Goal: Information Seeking & Learning: Check status

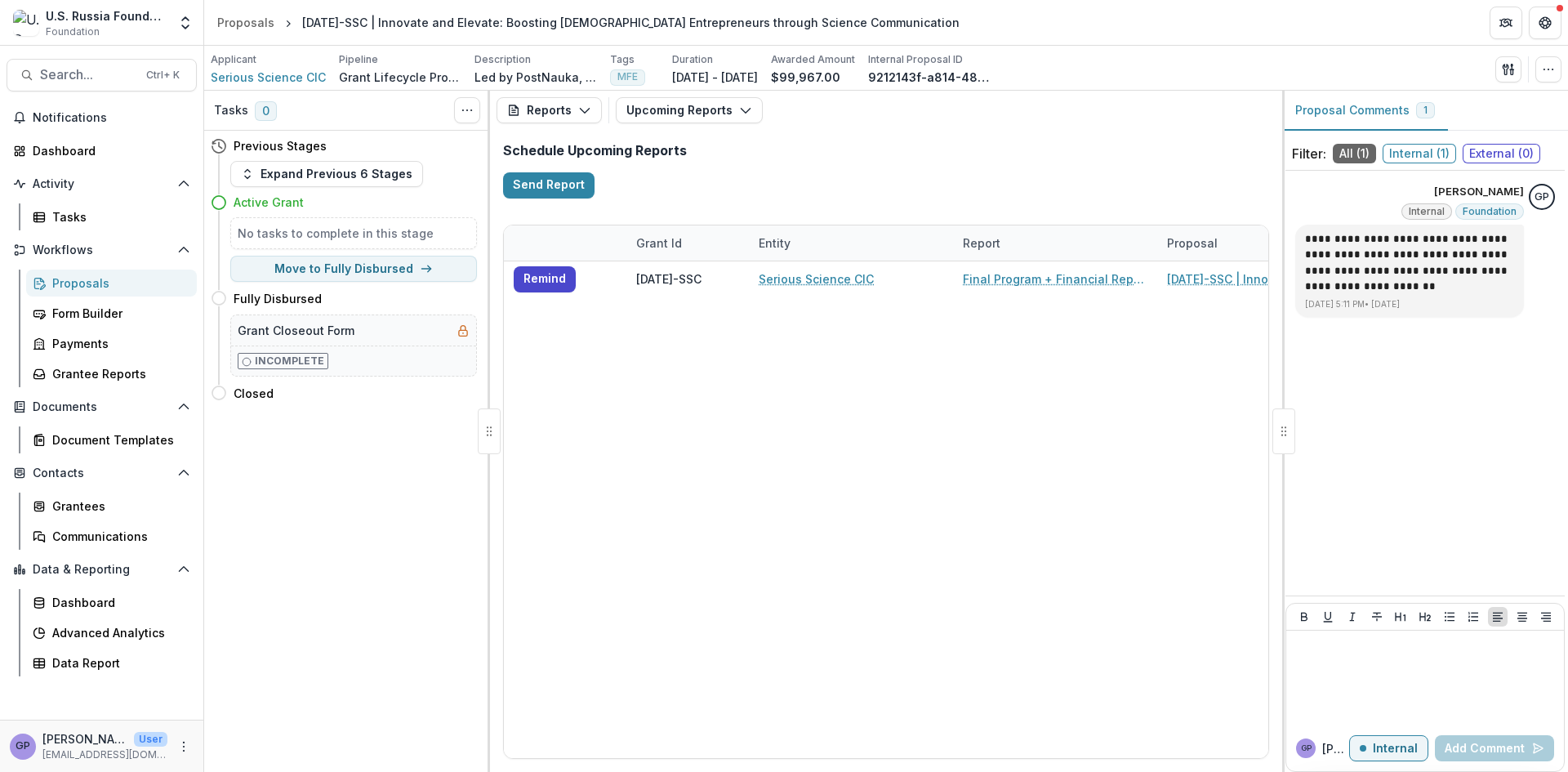
click at [74, 275] on div "Proposals" at bounding box center [118, 283] width 132 height 17
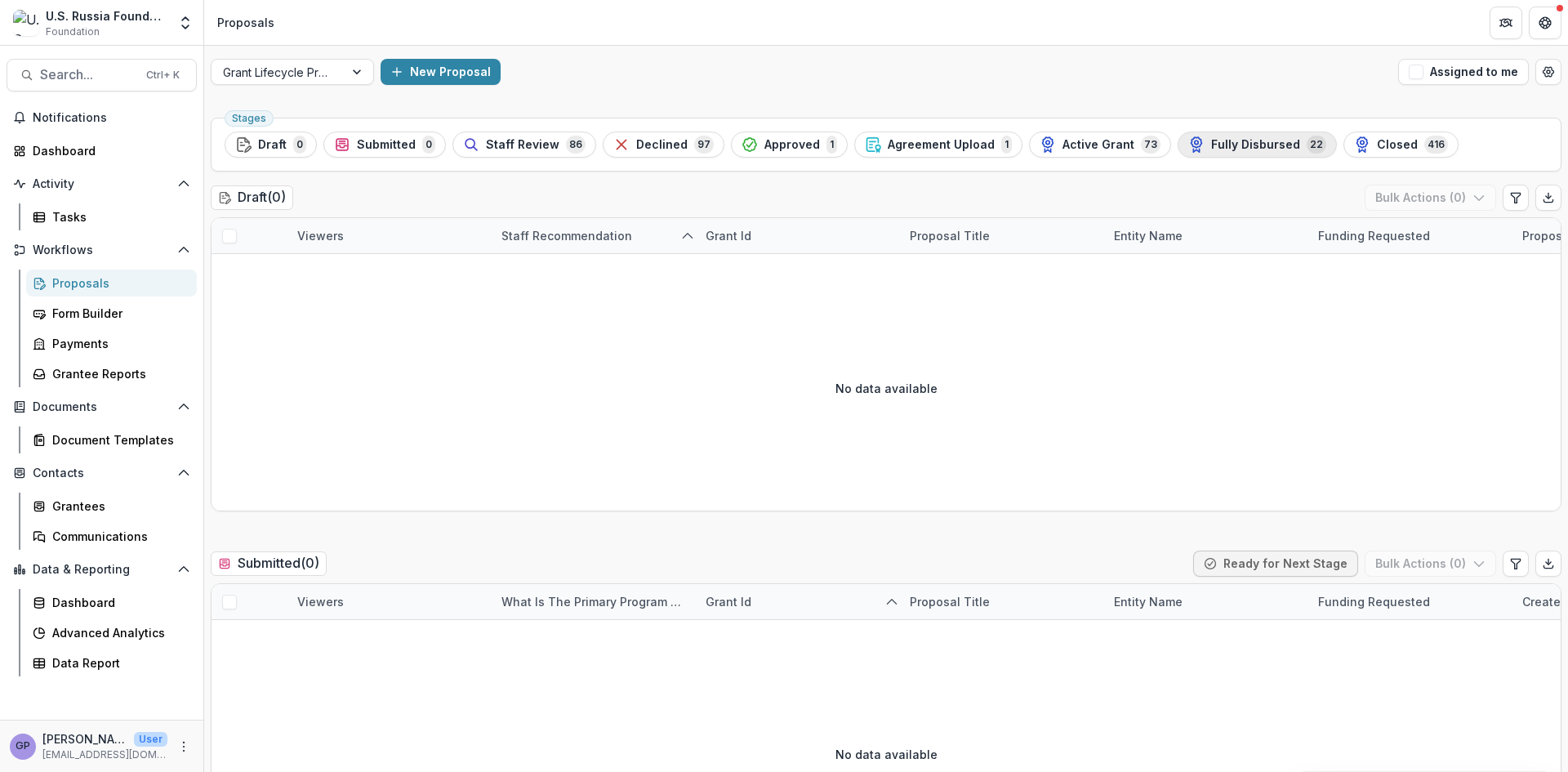
click at [1245, 145] on span "Fully Disbursed" at bounding box center [1256, 145] width 89 height 14
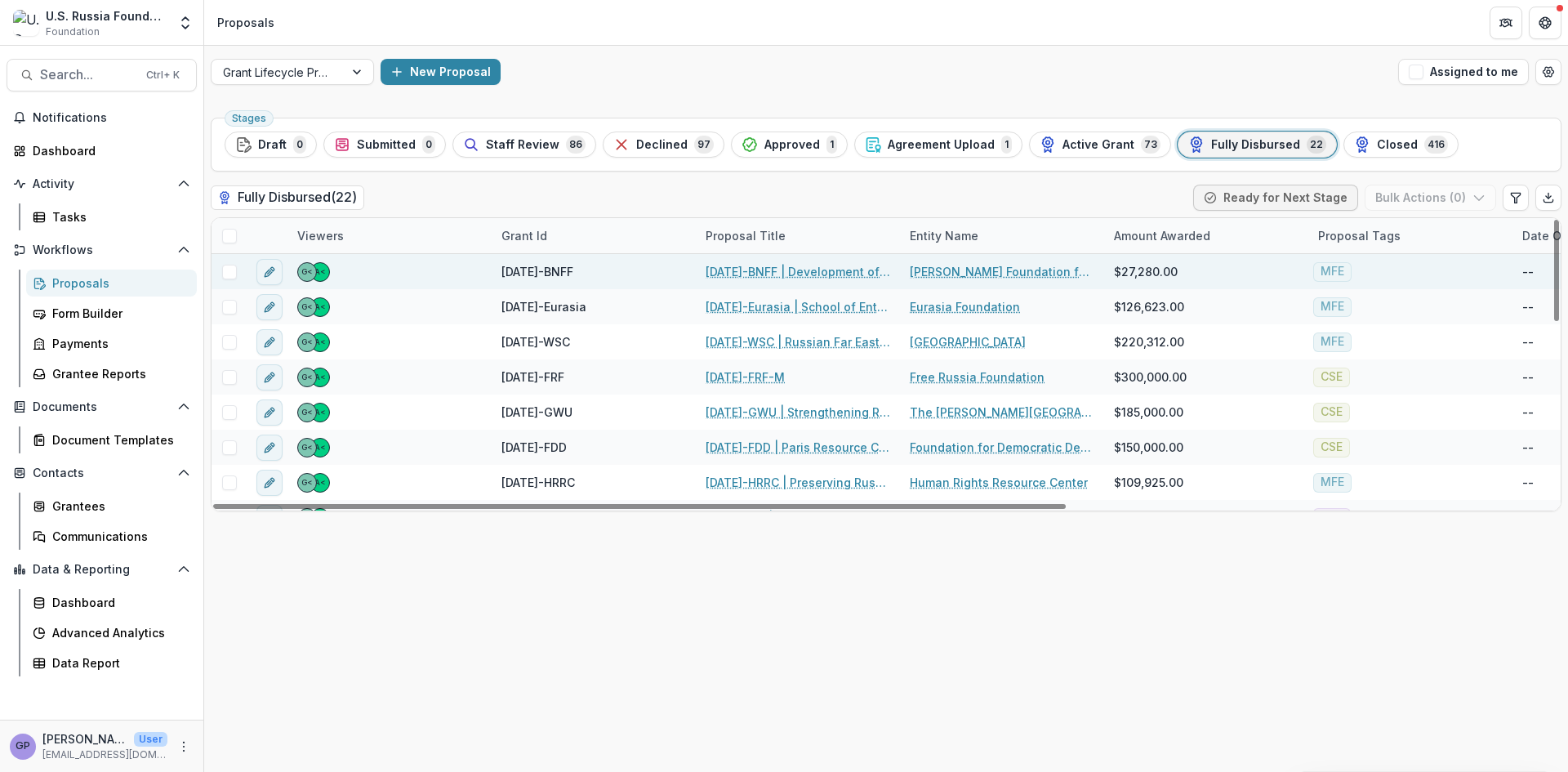
click at [732, 267] on link "[DATE]-BNFF | Development of the Media Studies Program" at bounding box center [797, 271] width 184 height 17
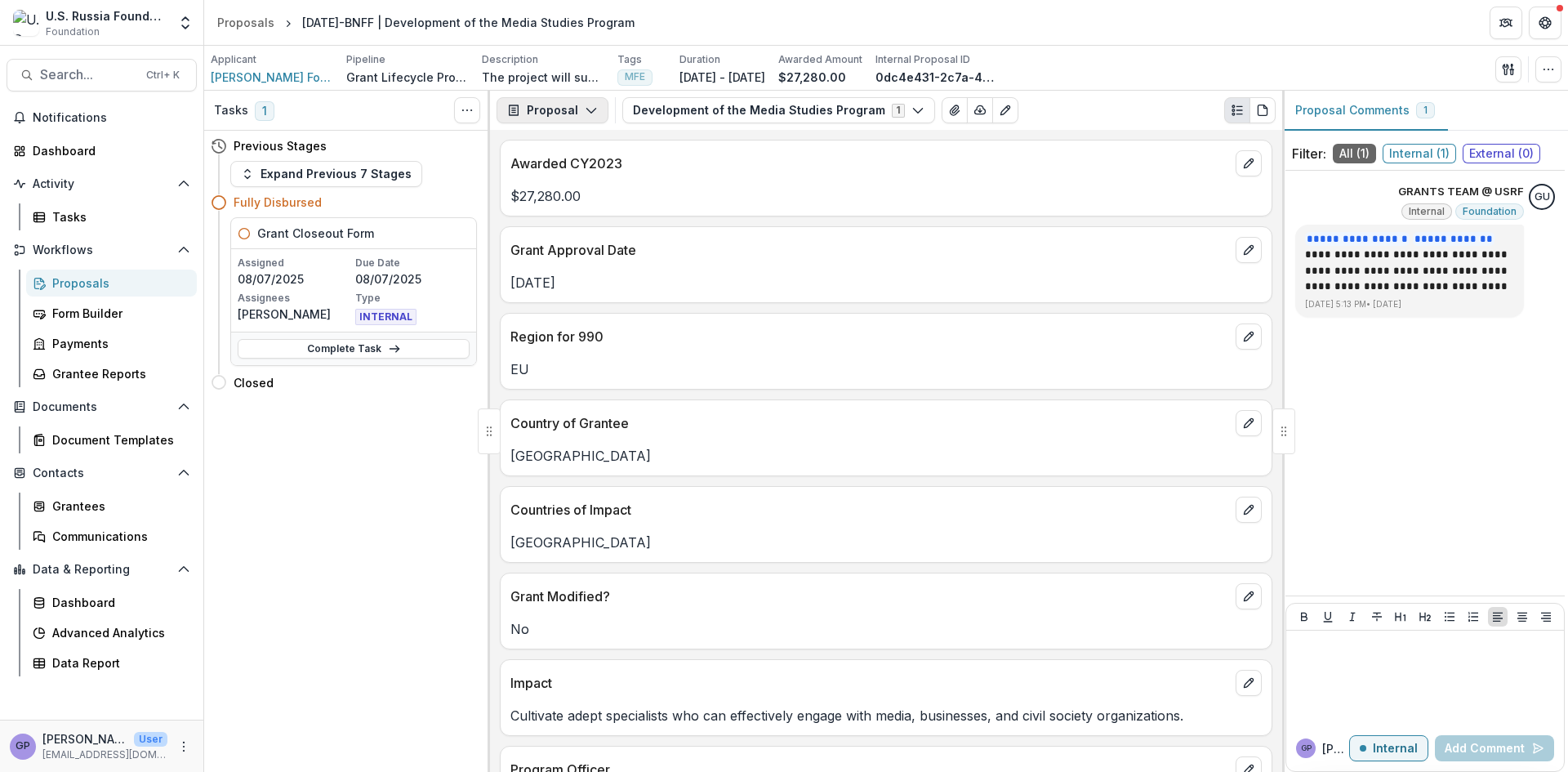
click at [590, 110] on icon "button" at bounding box center [591, 111] width 13 height 13
click at [573, 201] on div "Reports" at bounding box center [604, 202] width 150 height 17
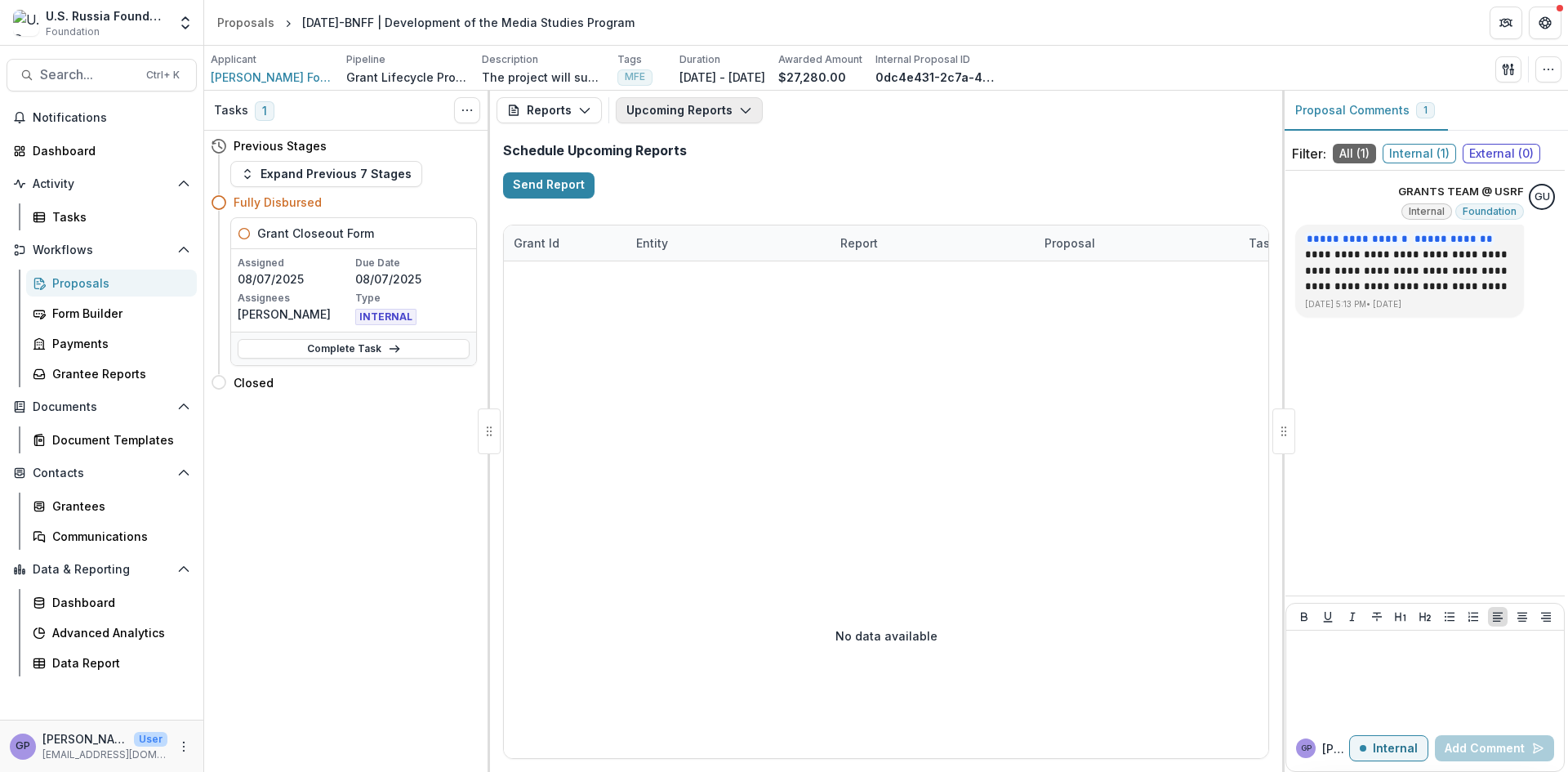
click at [744, 109] on icon "button" at bounding box center [746, 111] width 13 height 13
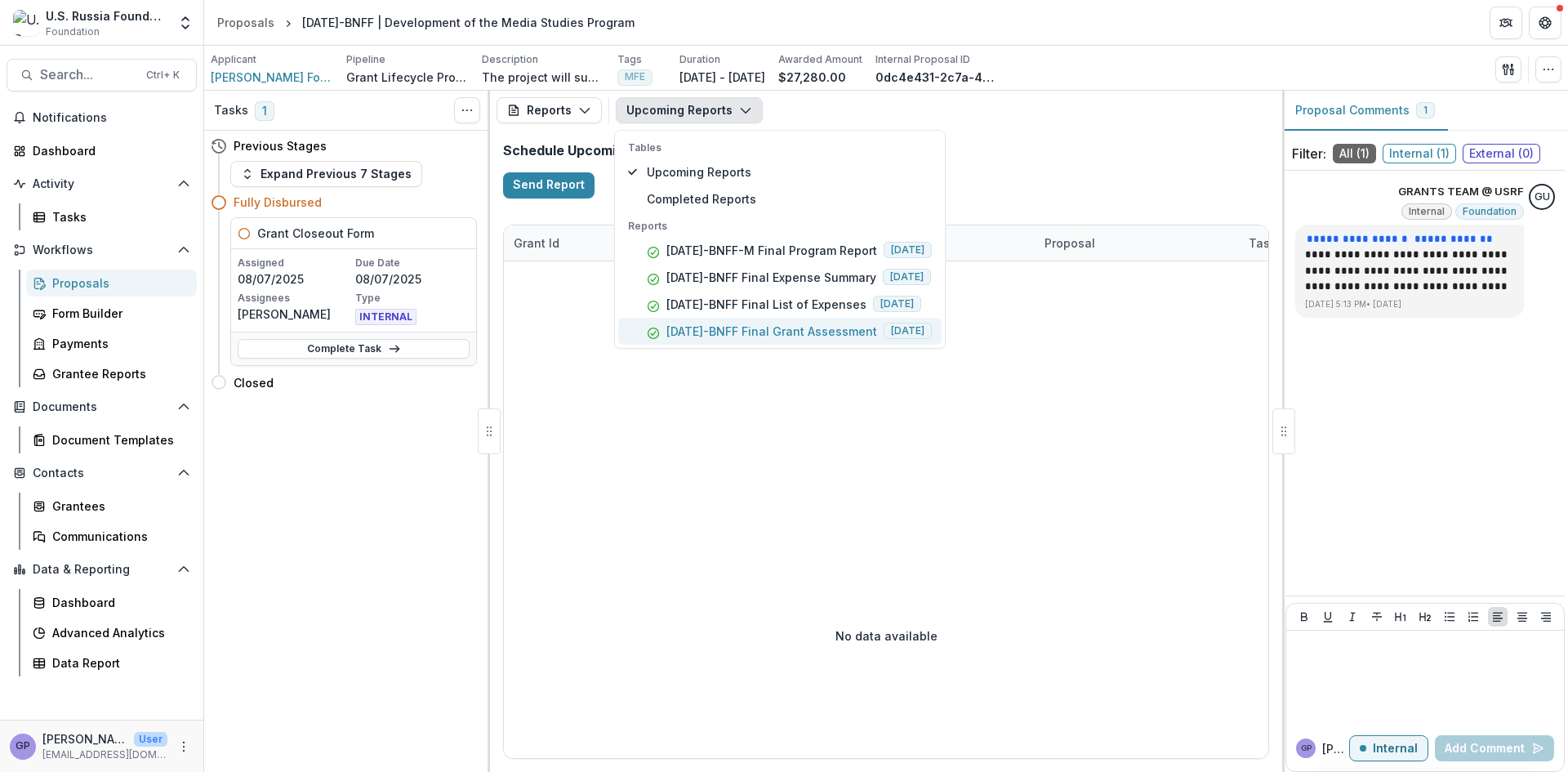
click at [788, 327] on p "[DATE]-BNFF Final Grant Assessment" at bounding box center [772, 332] width 211 height 17
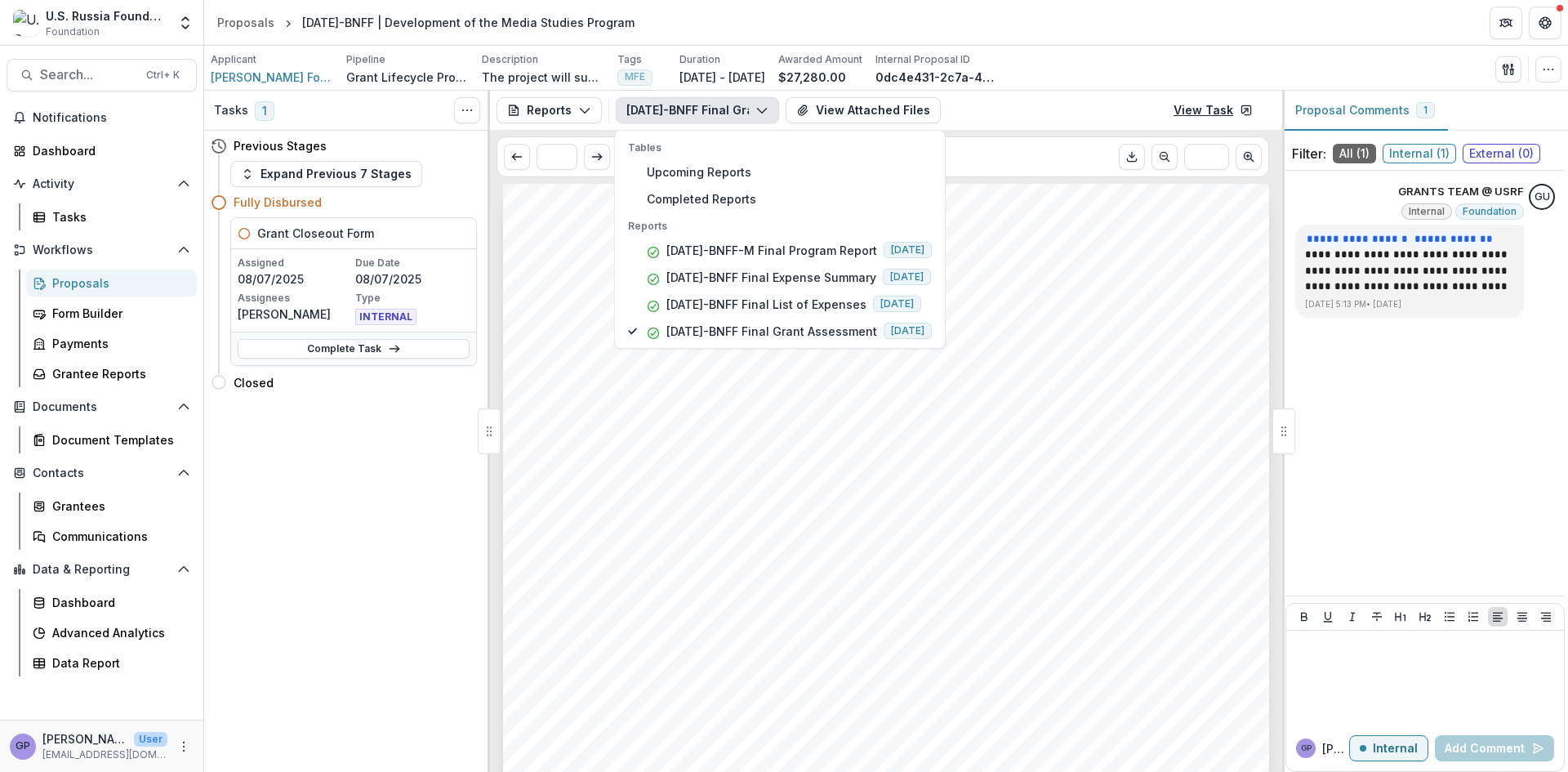
click at [1206, 108] on link "View Task" at bounding box center [1214, 110] width 99 height 26
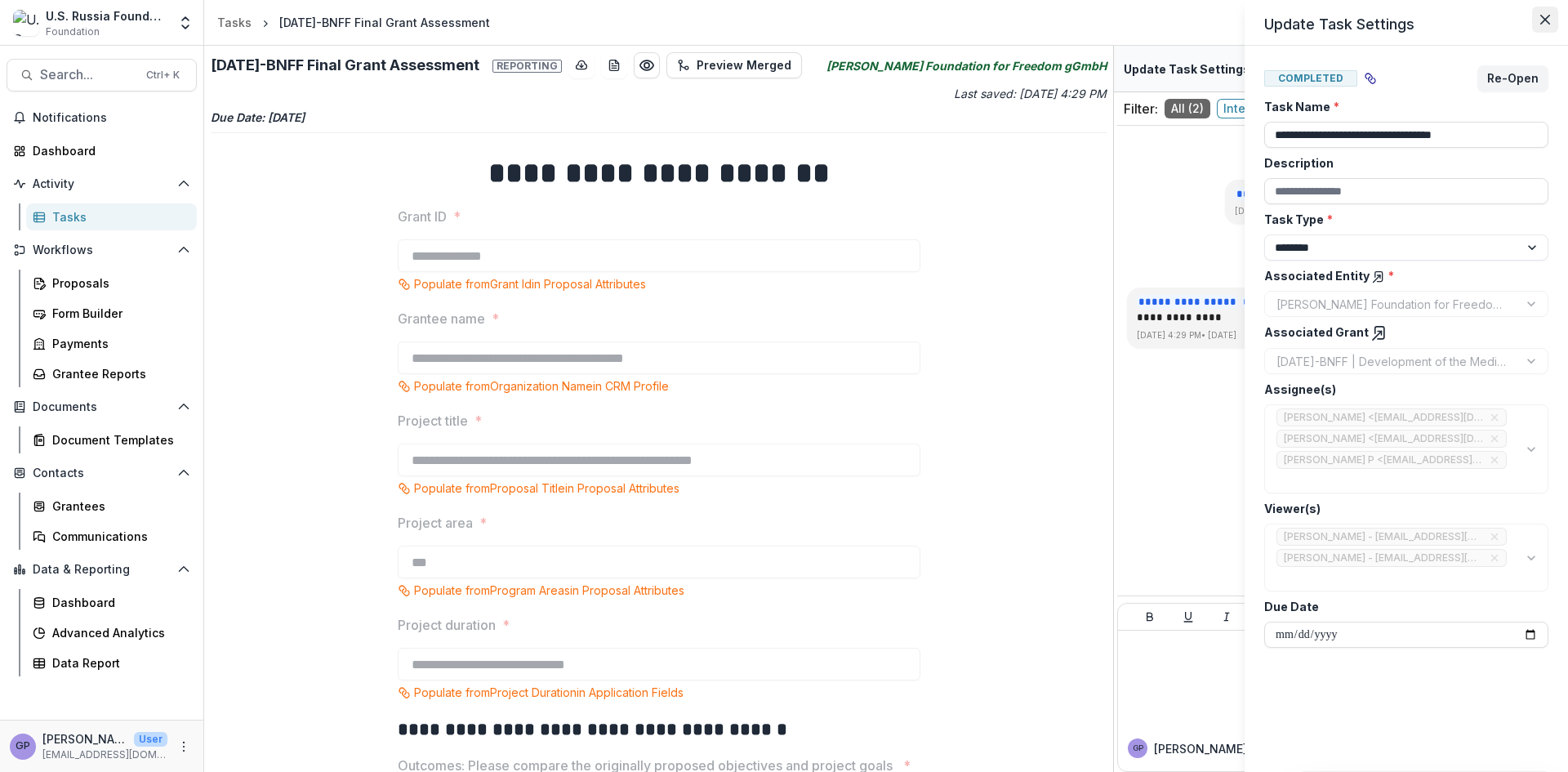
click at [1548, 14] on icon "Close" at bounding box center [1545, 19] width 10 height 10
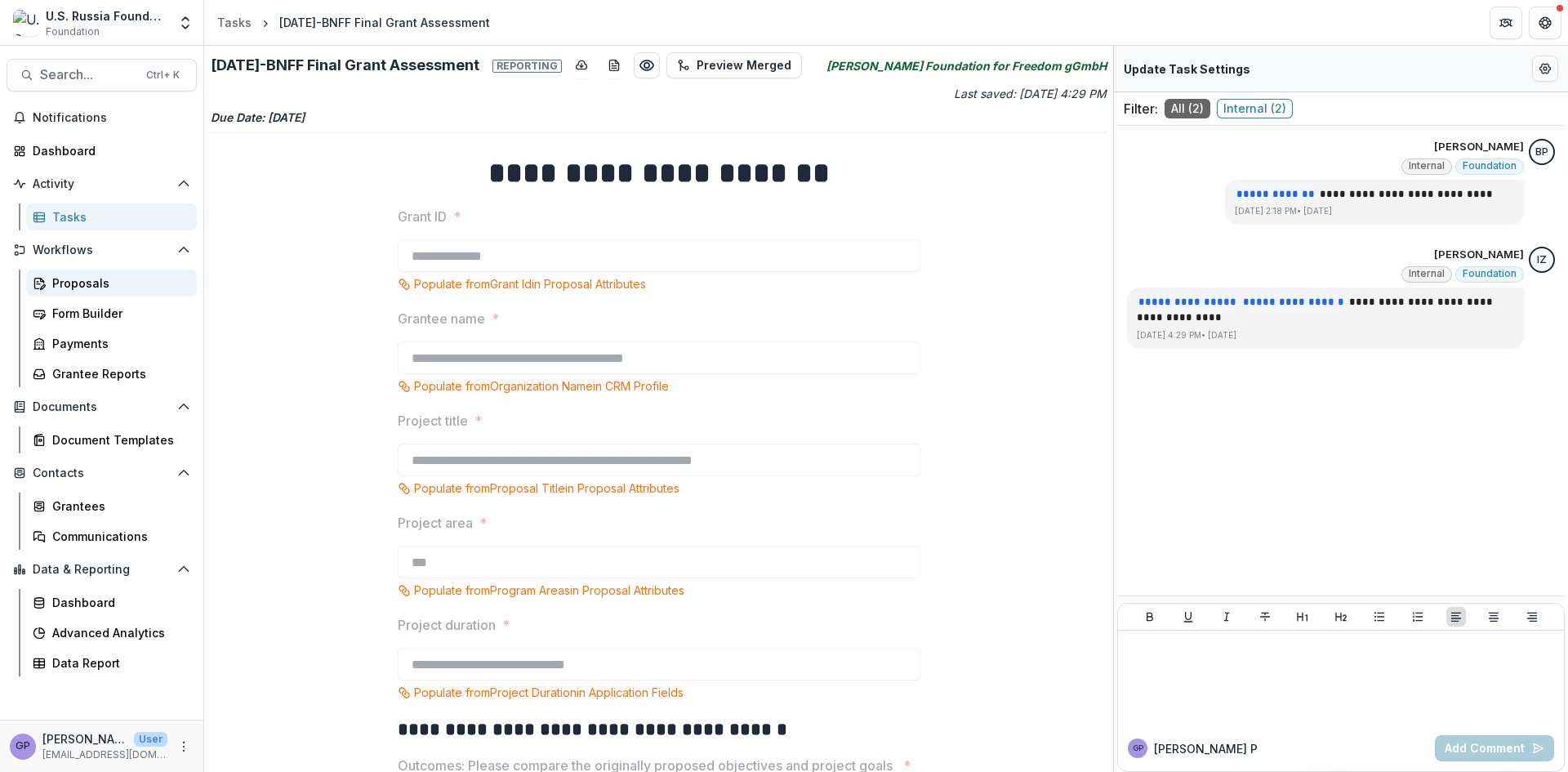
click at [63, 280] on div "Proposals" at bounding box center [118, 283] width 132 height 17
